Goal: Task Accomplishment & Management: Manage account settings

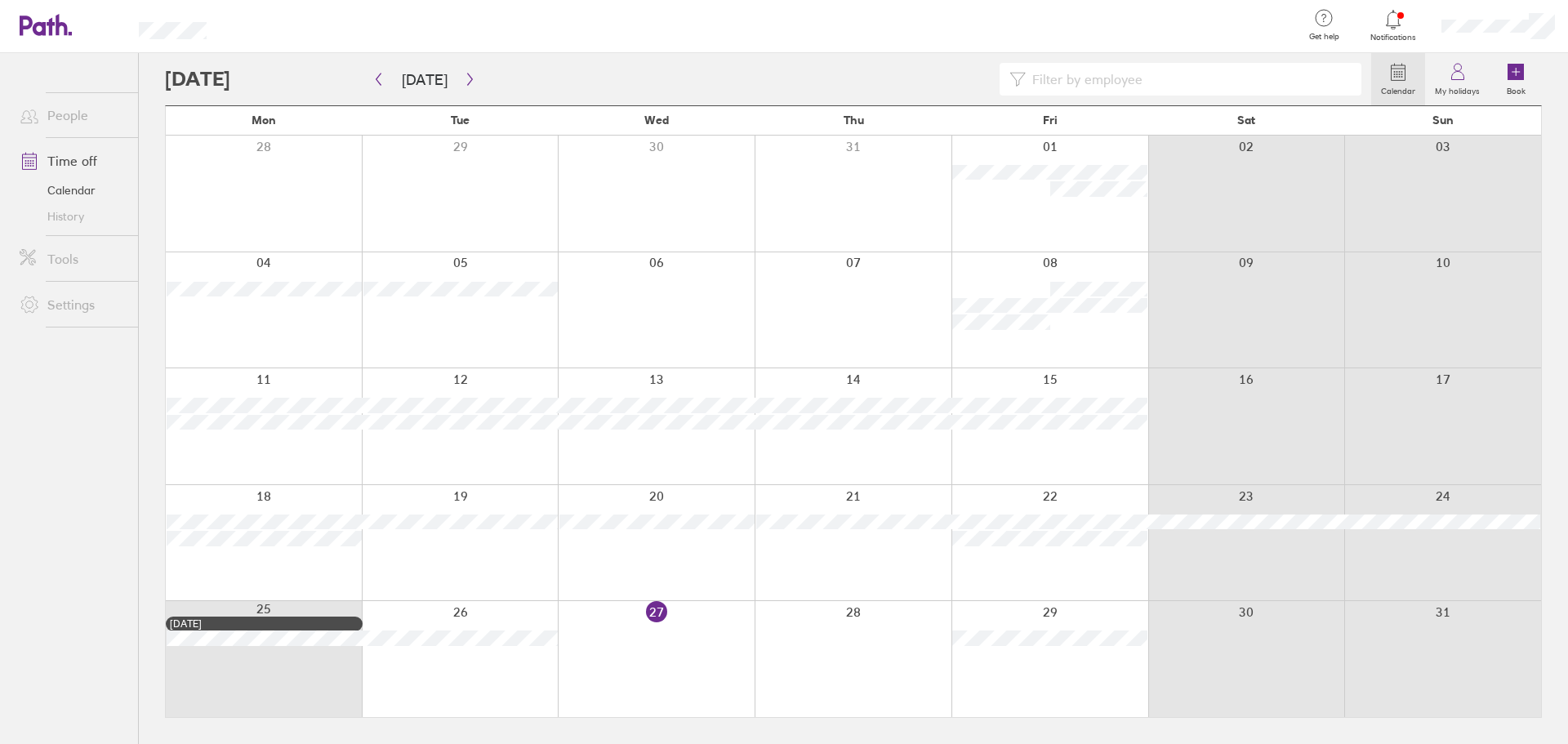
click at [1395, 23] on icon at bounding box center [1394, 20] width 20 height 20
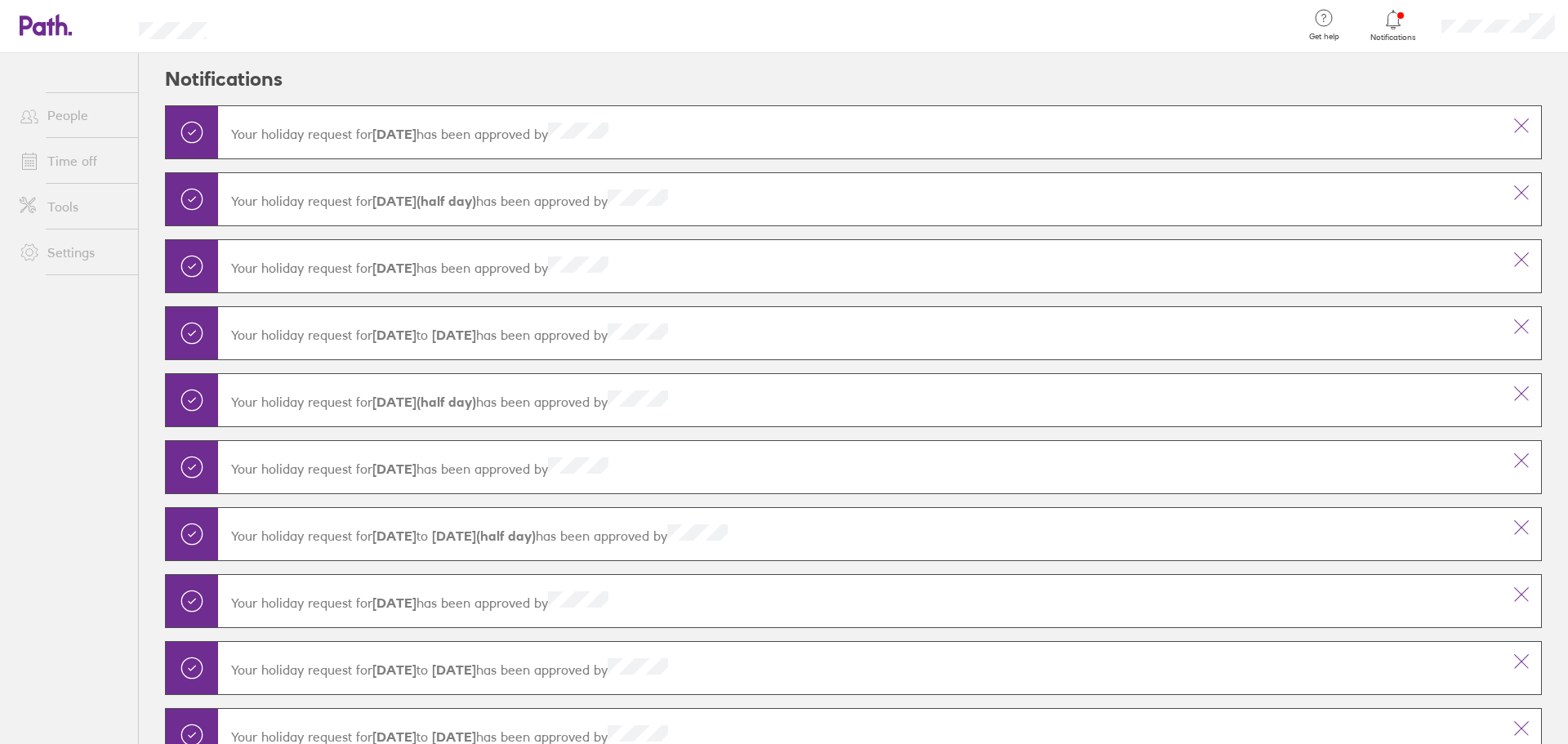
click at [1381, 28] on div at bounding box center [1394, 19] width 53 height 23
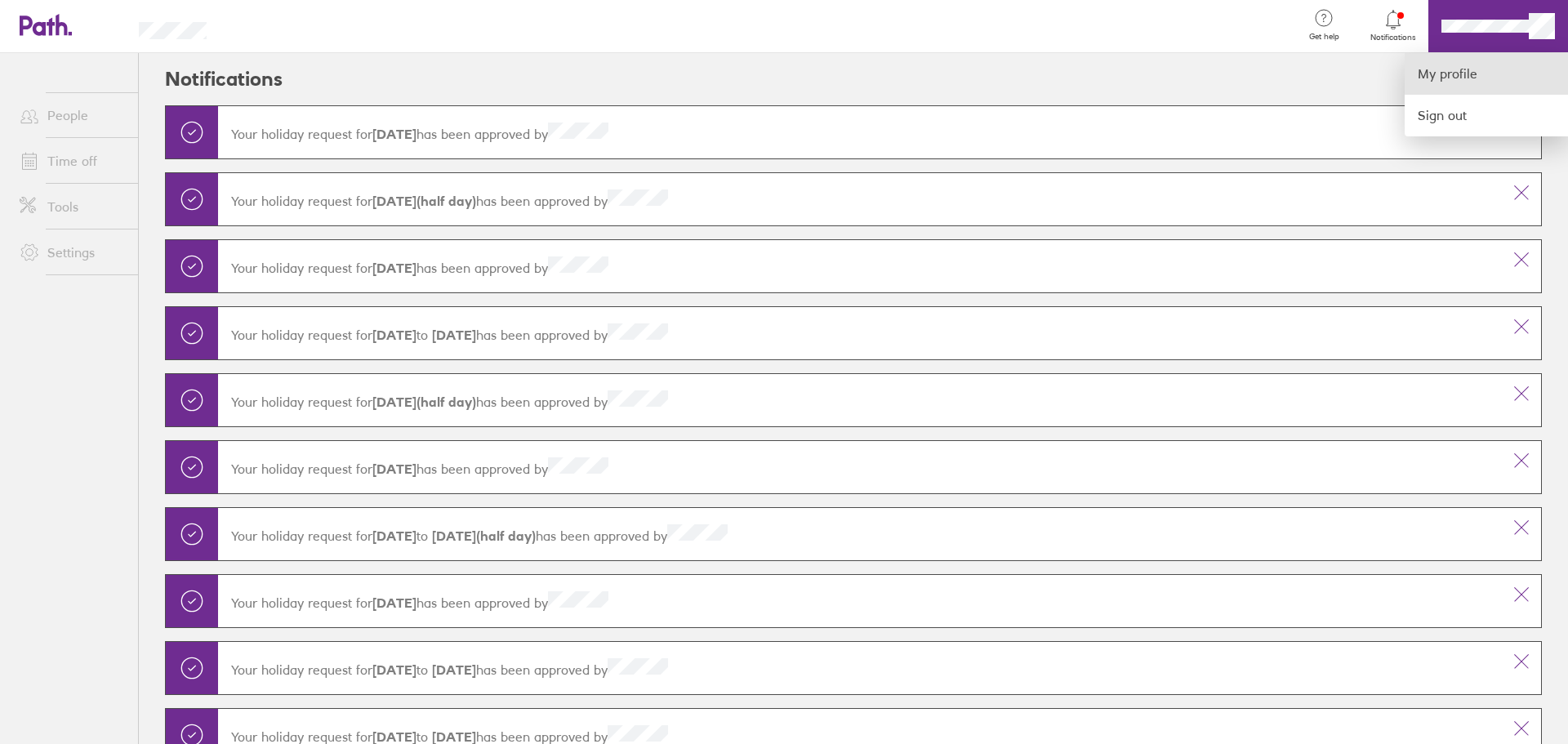
click at [1472, 77] on link "My profile" at bounding box center [1486, 74] width 163 height 42
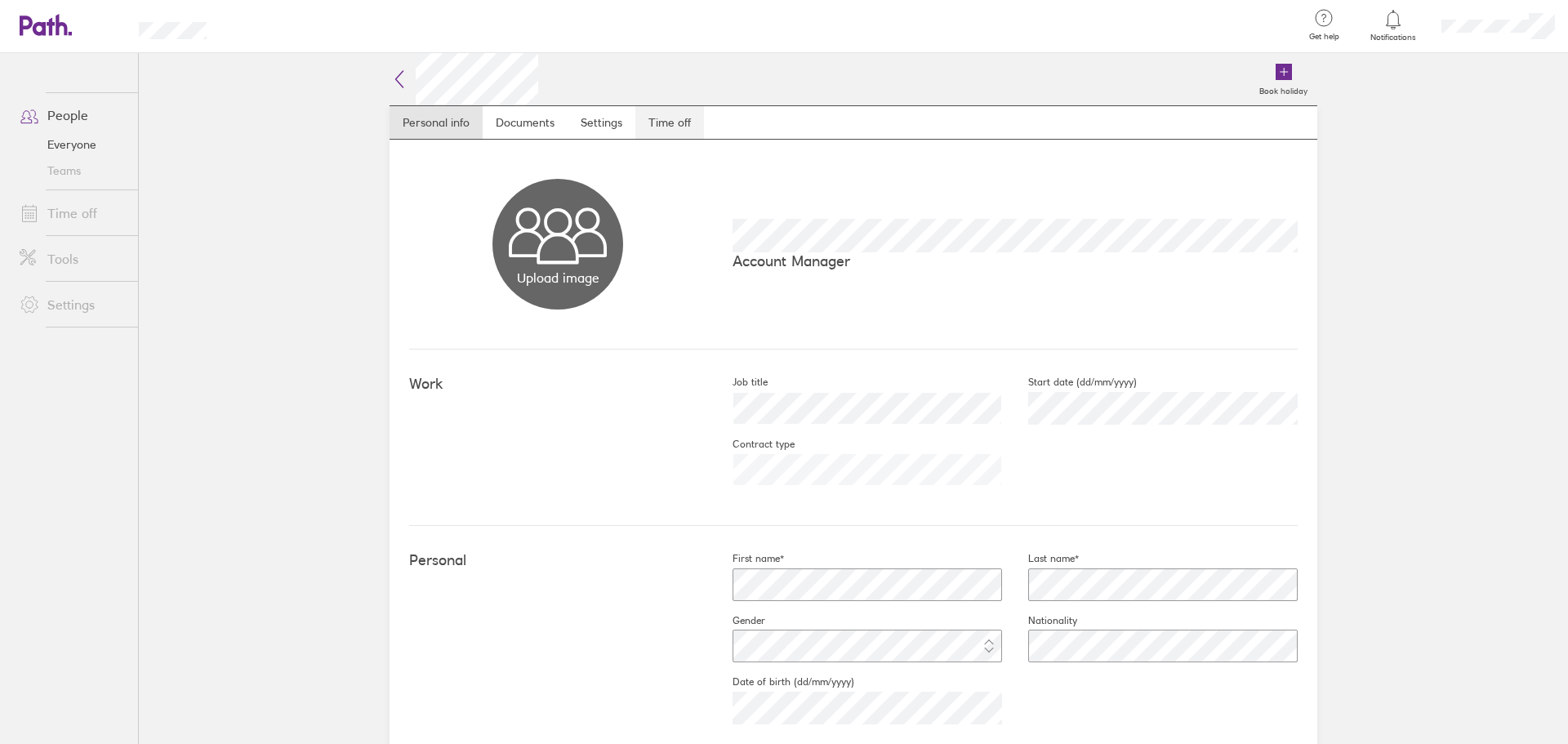
click at [655, 126] on link "Time off" at bounding box center [669, 123] width 69 height 33
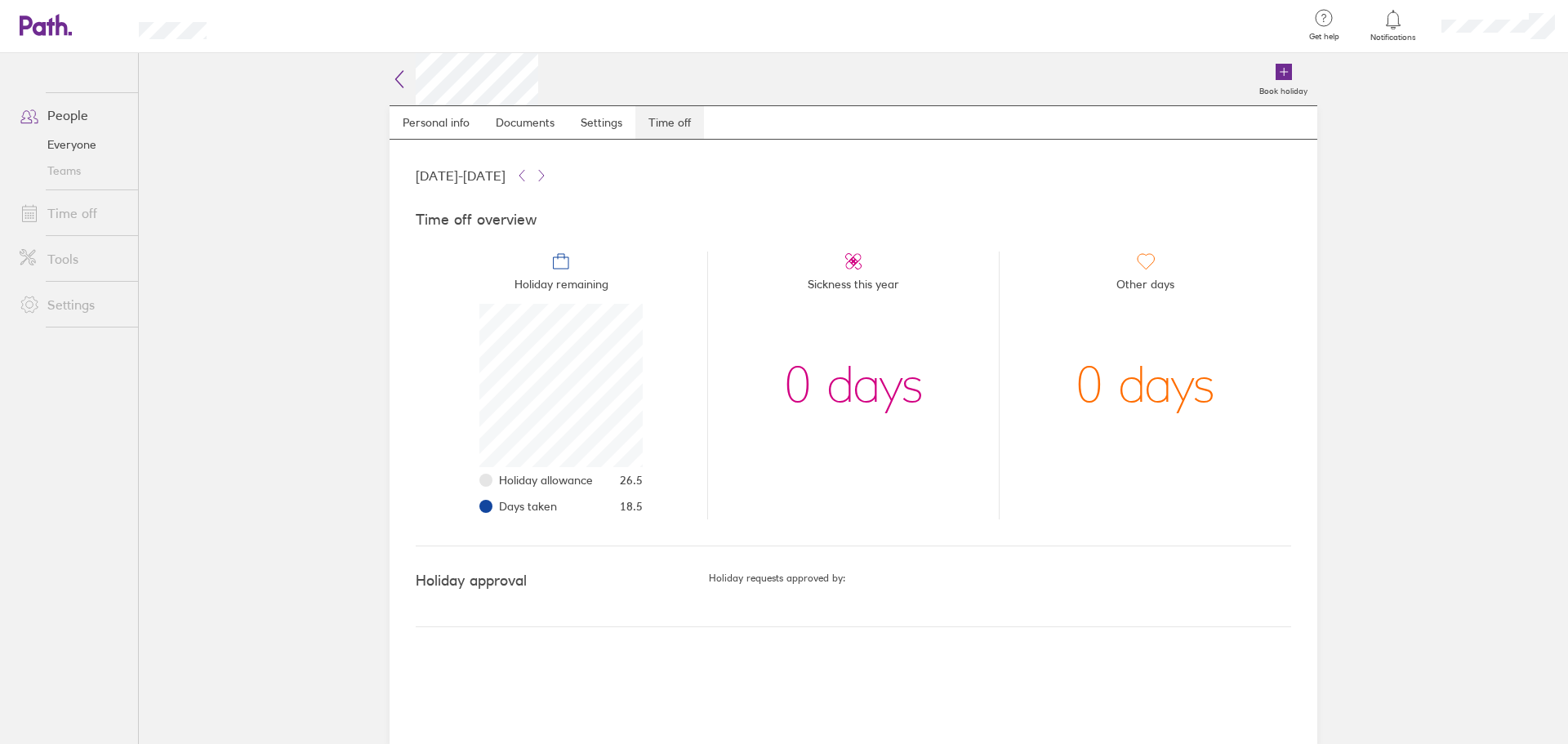
scroll to position [163, 163]
